Goal: Information Seeking & Learning: Understand process/instructions

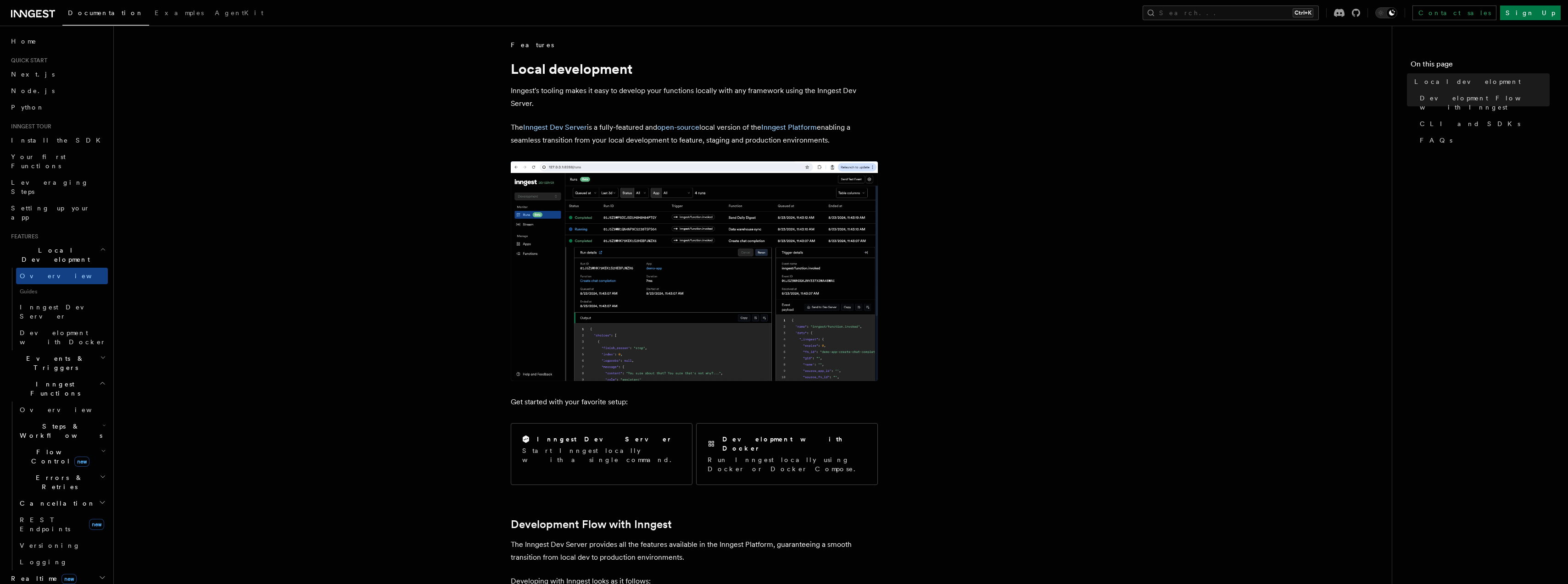
scroll to position [229, 0]
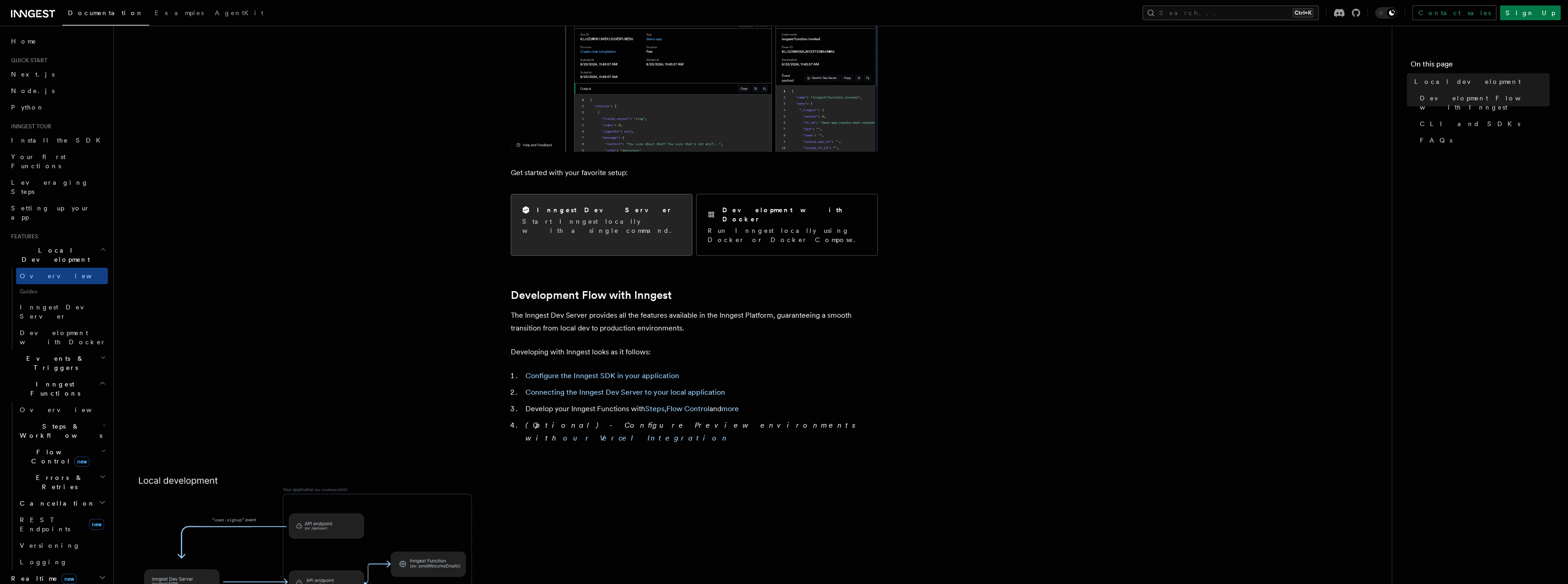
click at [556, 210] on h2 "Inngest Dev Server" at bounding box center [605, 210] width 136 height 9
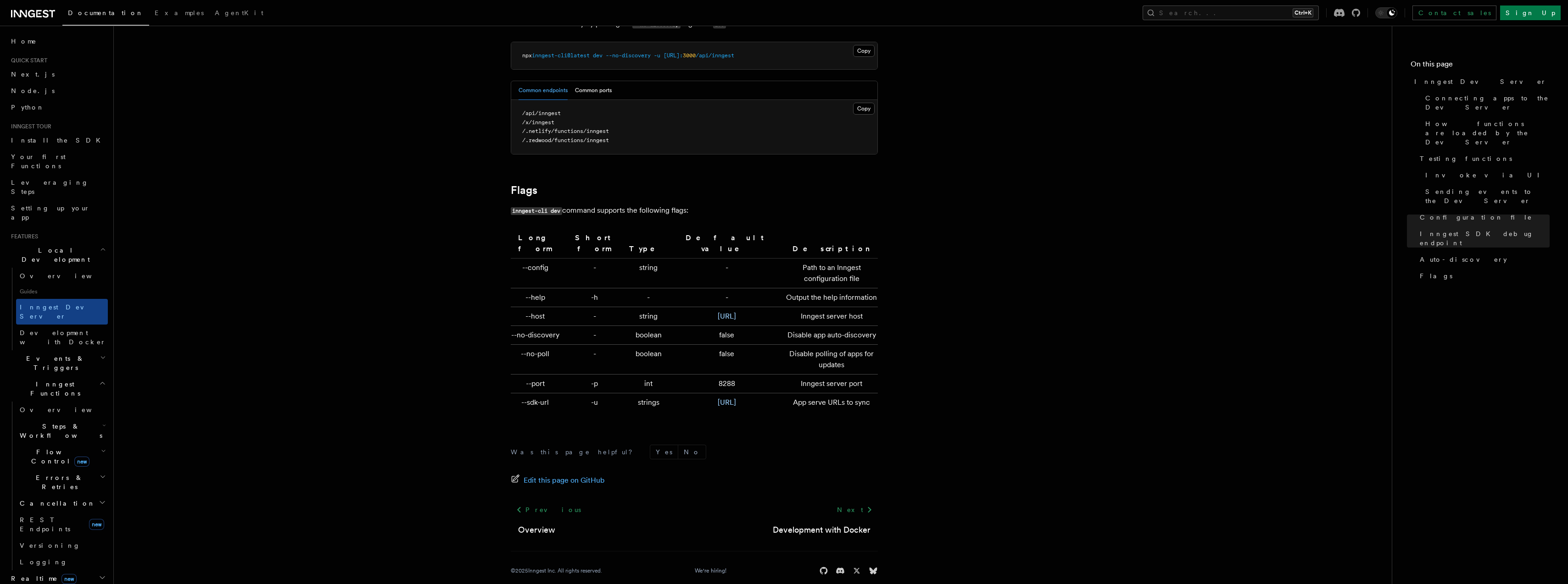
scroll to position [2890, 0]
